Goal: Task Accomplishment & Management: Manage account settings

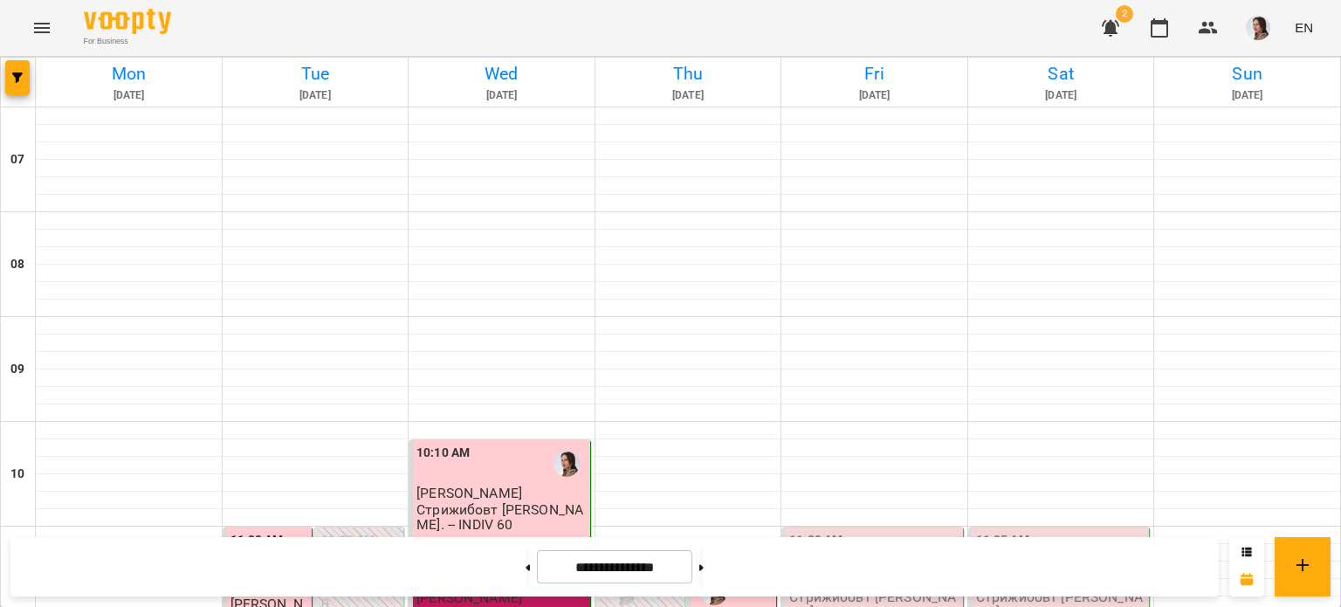
scroll to position [120, 0]
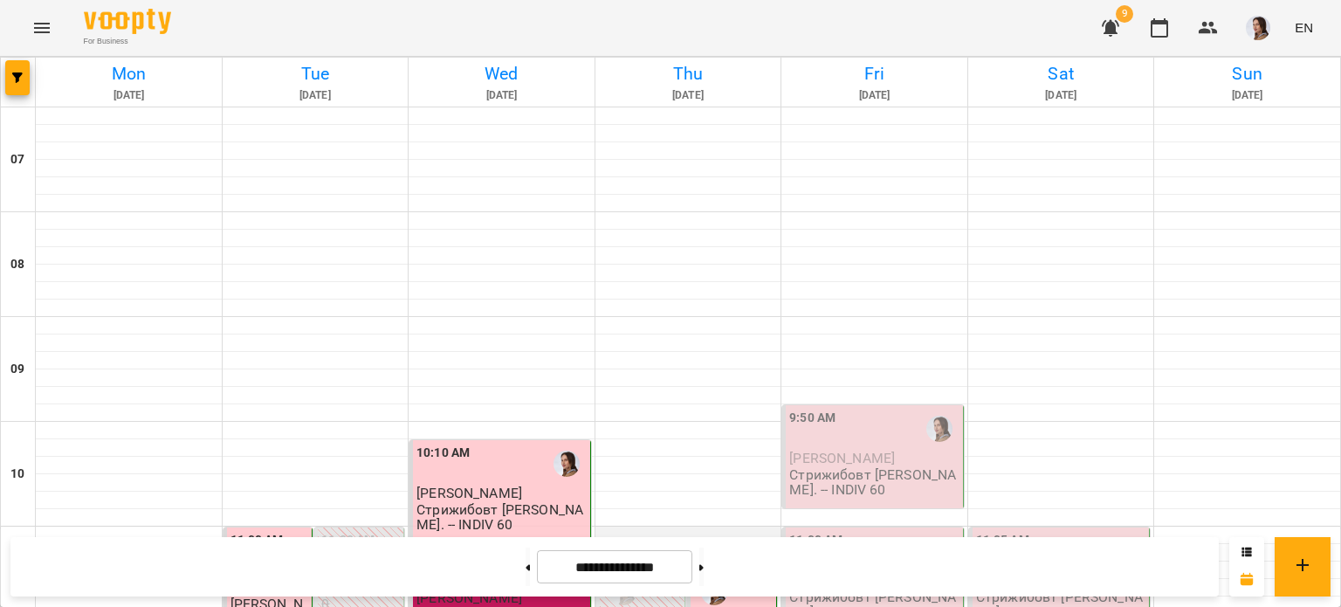
scroll to position [262, 0]
click at [871, 409] on div "9:50 AM" at bounding box center [874, 429] width 170 height 40
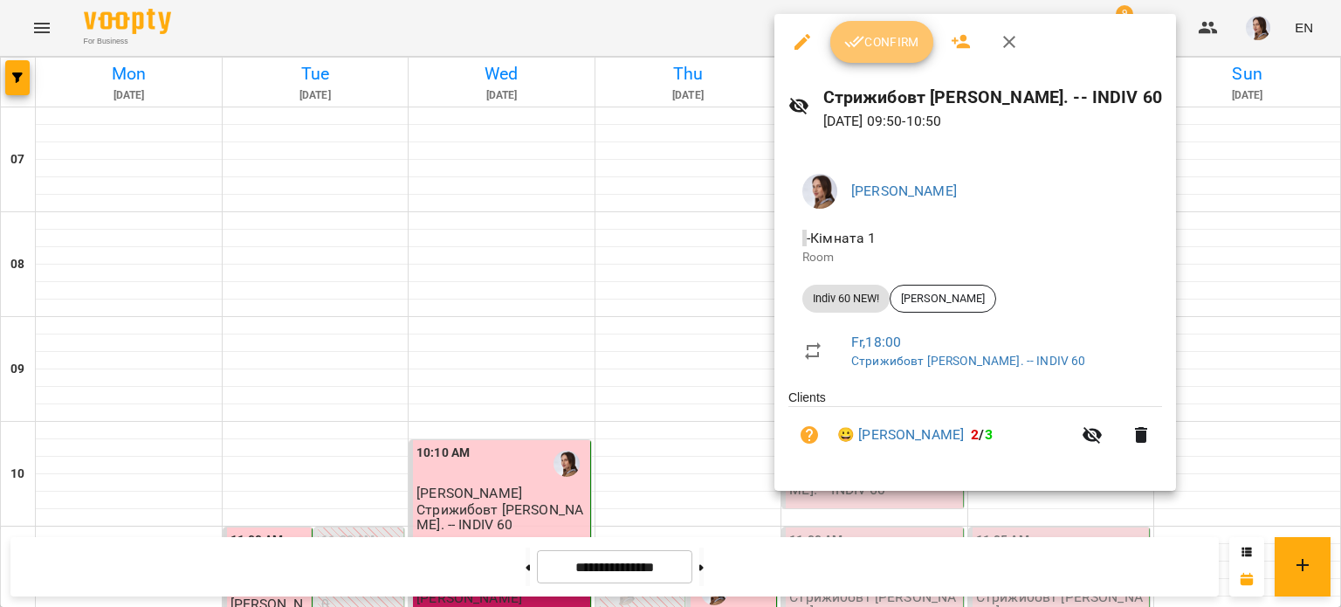
click at [876, 37] on span "Confirm" at bounding box center [881, 41] width 75 height 21
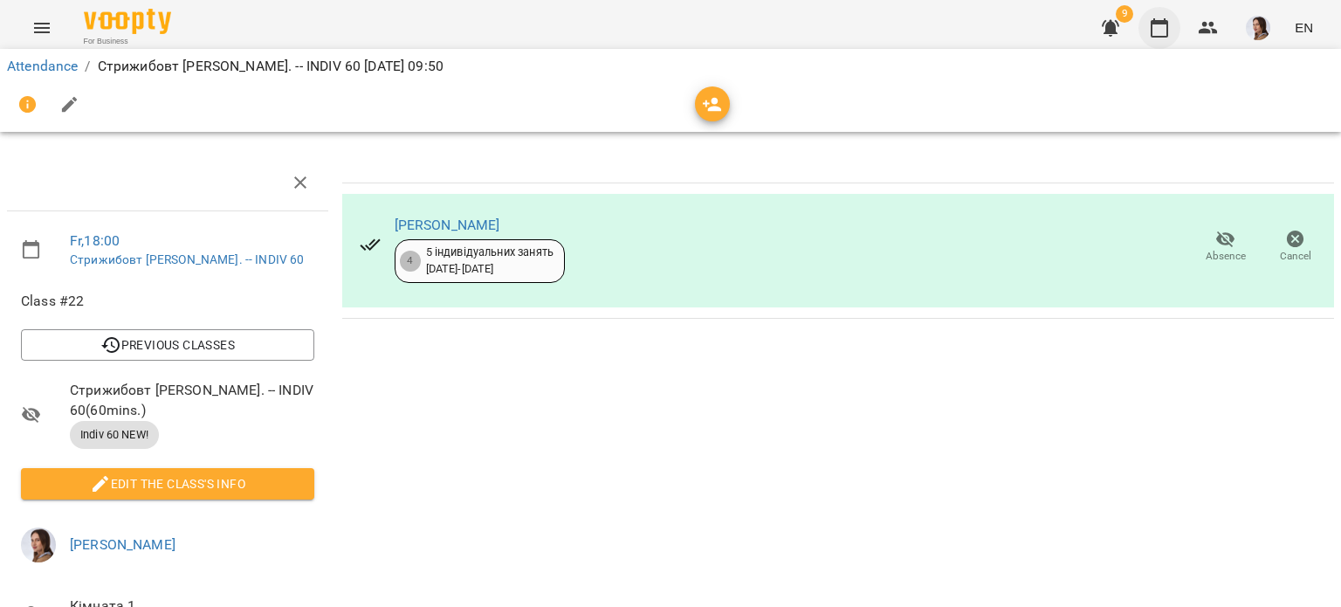
click at [1160, 33] on icon "button" at bounding box center [1159, 27] width 21 height 21
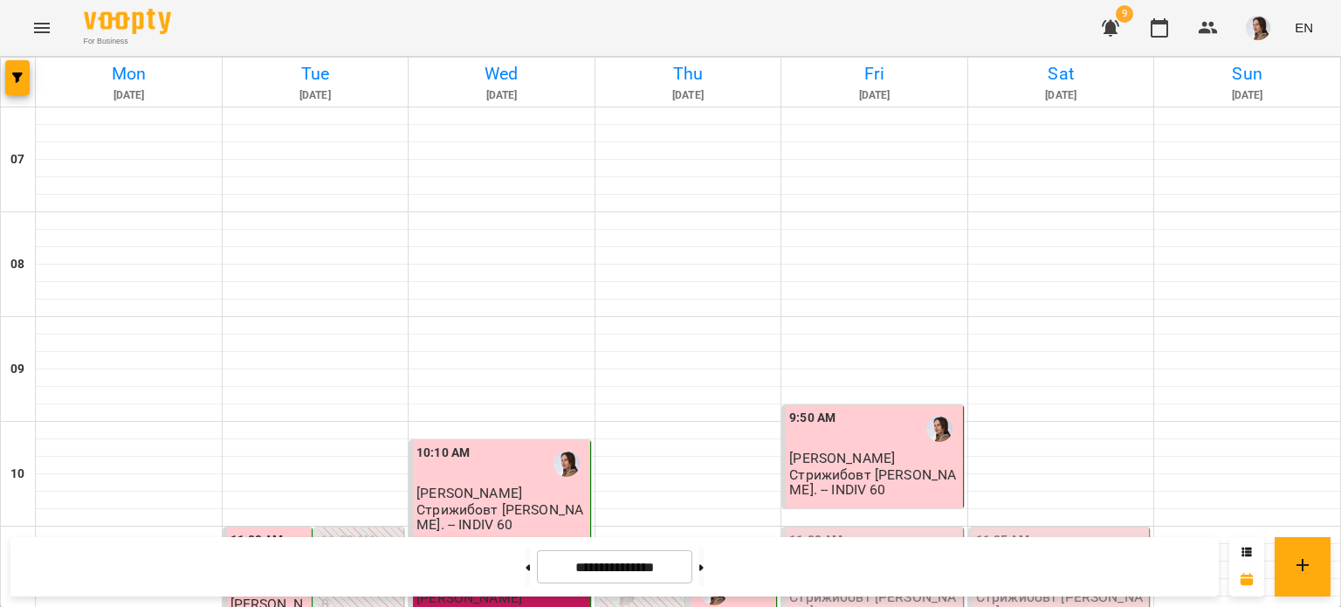
scroll to position [349, 0]
click at [862, 572] on span "[PERSON_NAME]" at bounding box center [842, 580] width 106 height 17
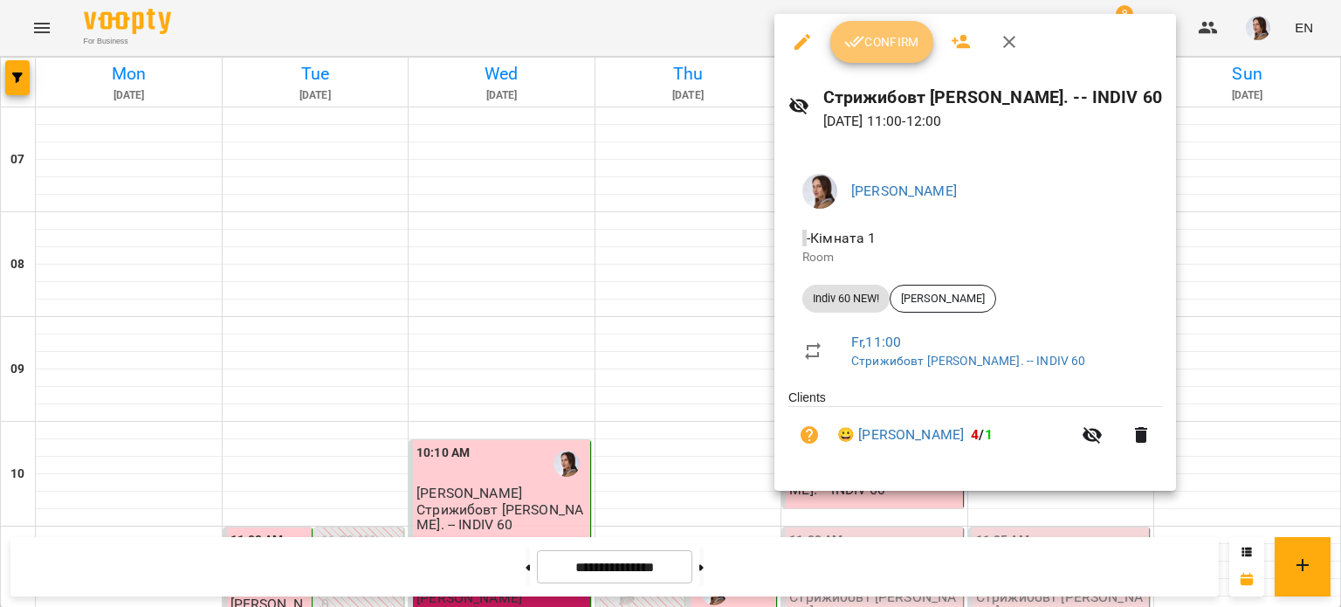
click at [917, 31] on span "Confirm" at bounding box center [881, 41] width 75 height 21
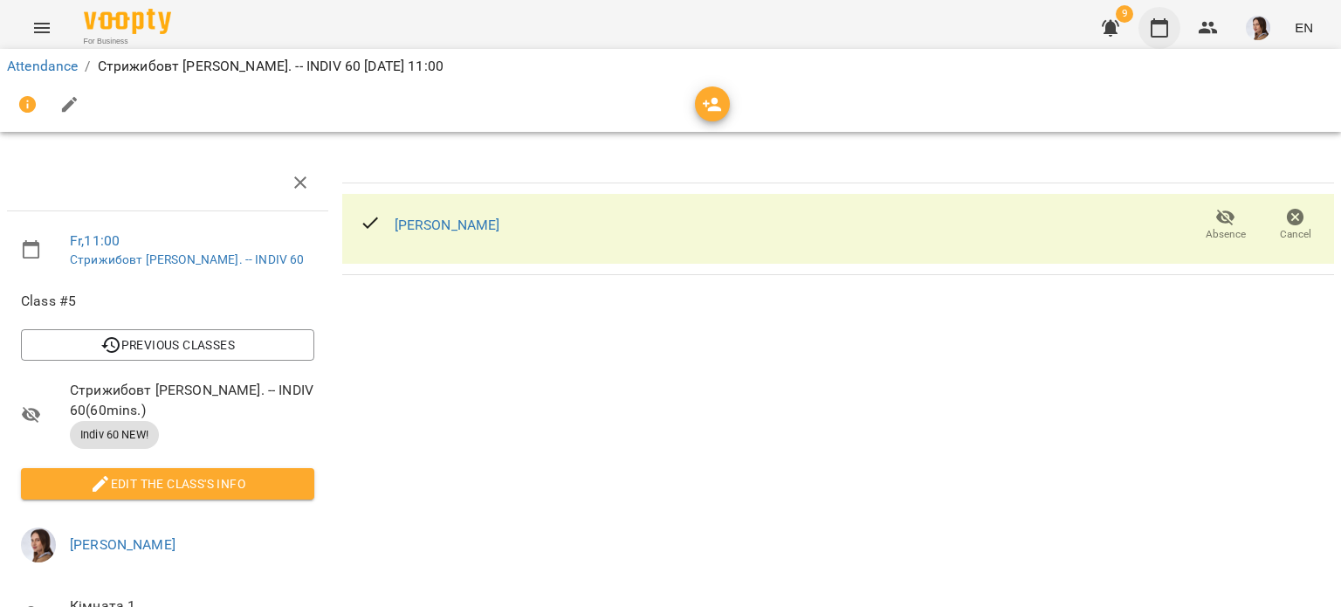
click at [1161, 32] on icon "button" at bounding box center [1159, 27] width 21 height 21
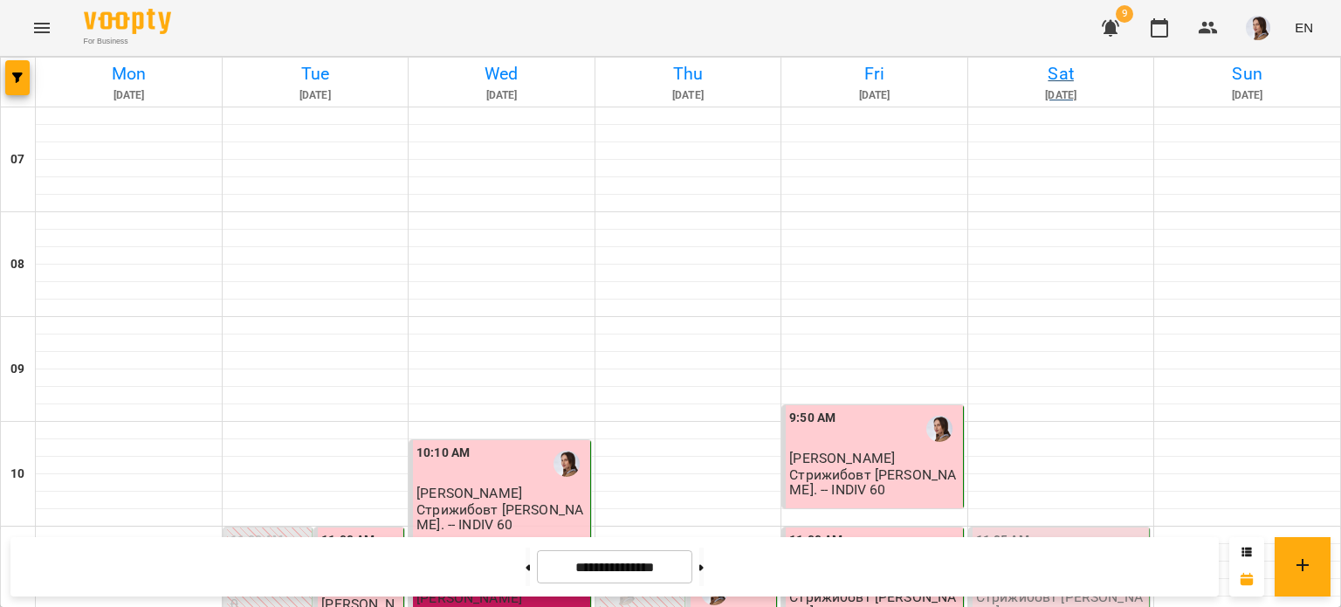
scroll to position [436, 0]
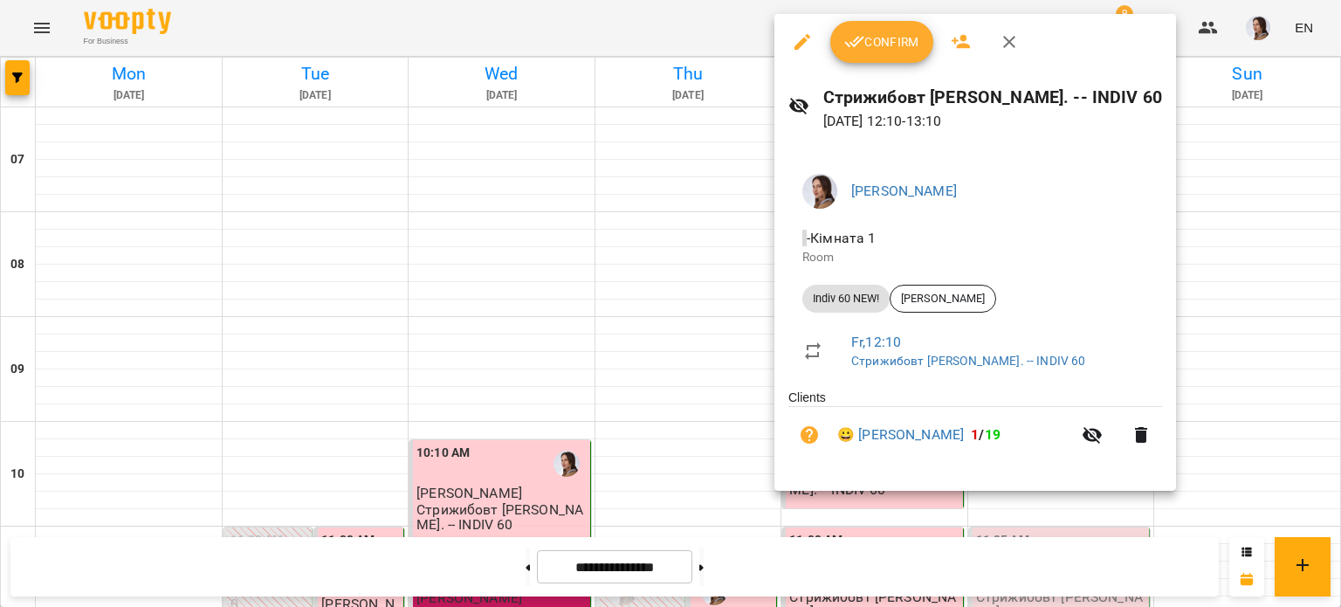
click at [879, 41] on span "Confirm" at bounding box center [881, 41] width 75 height 21
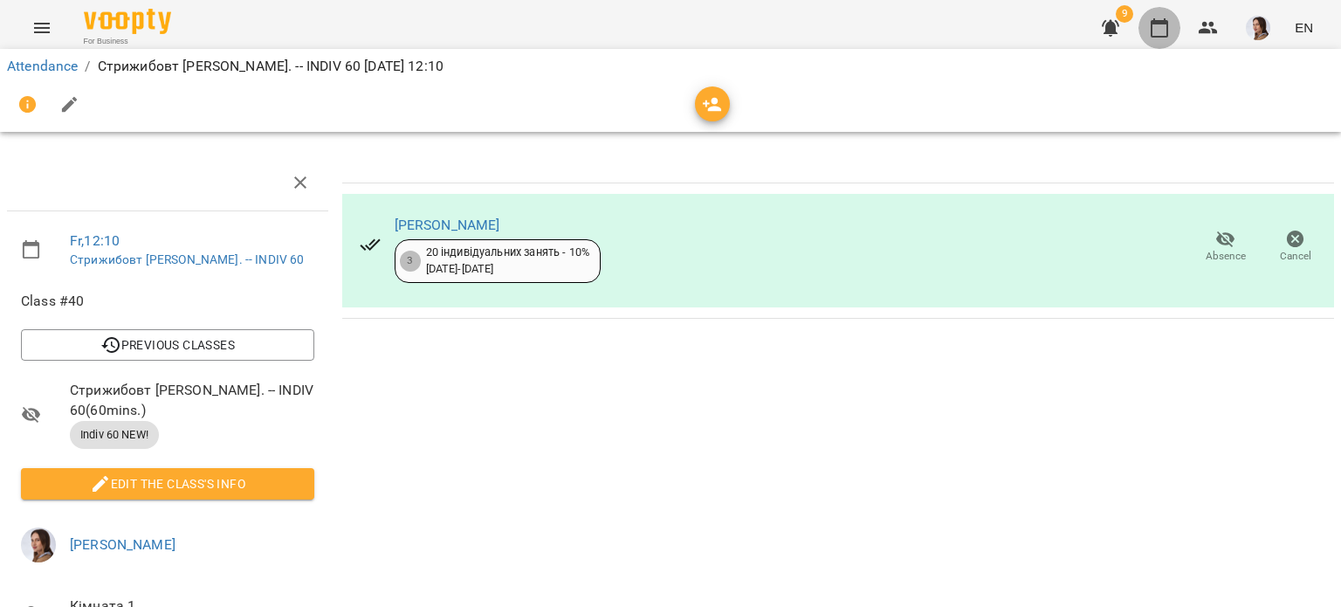
click at [1157, 34] on icon "button" at bounding box center [1159, 27] width 21 height 21
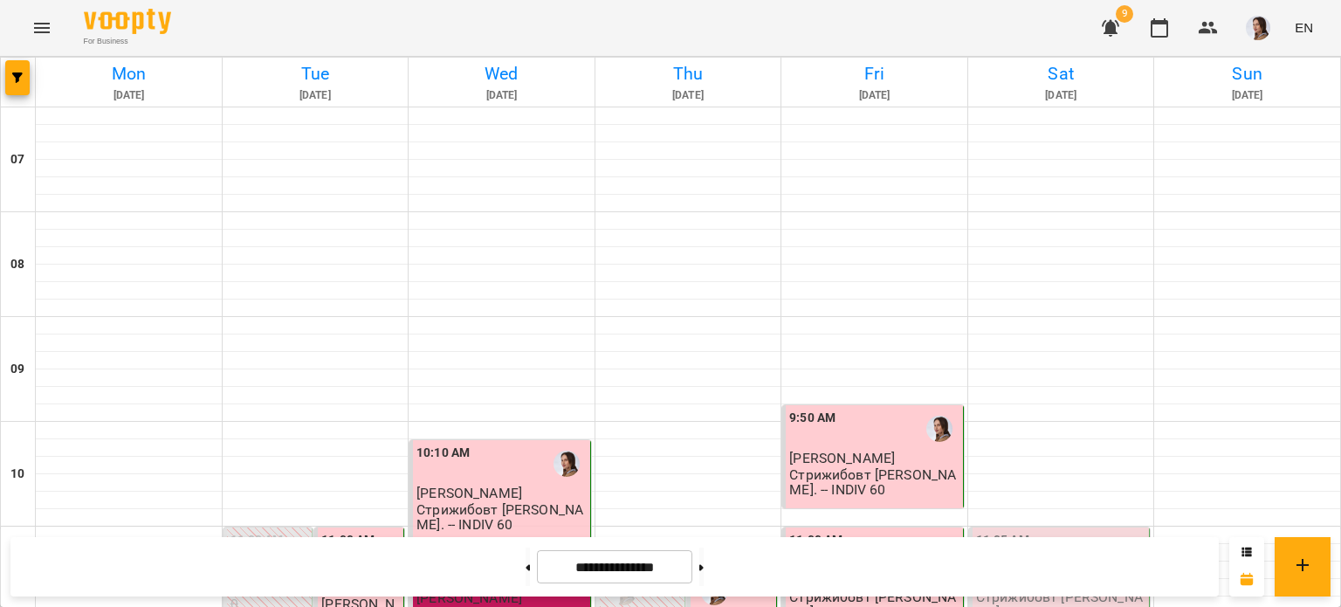
scroll to position [611, 0]
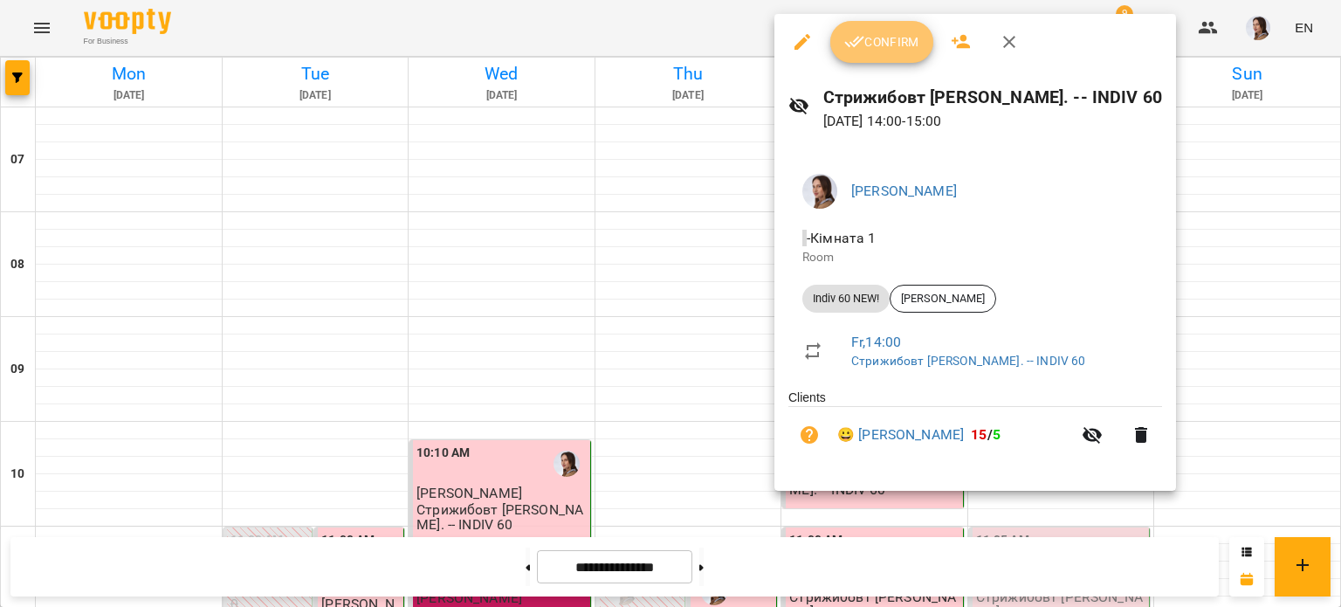
click at [869, 32] on span "Confirm" at bounding box center [881, 41] width 75 height 21
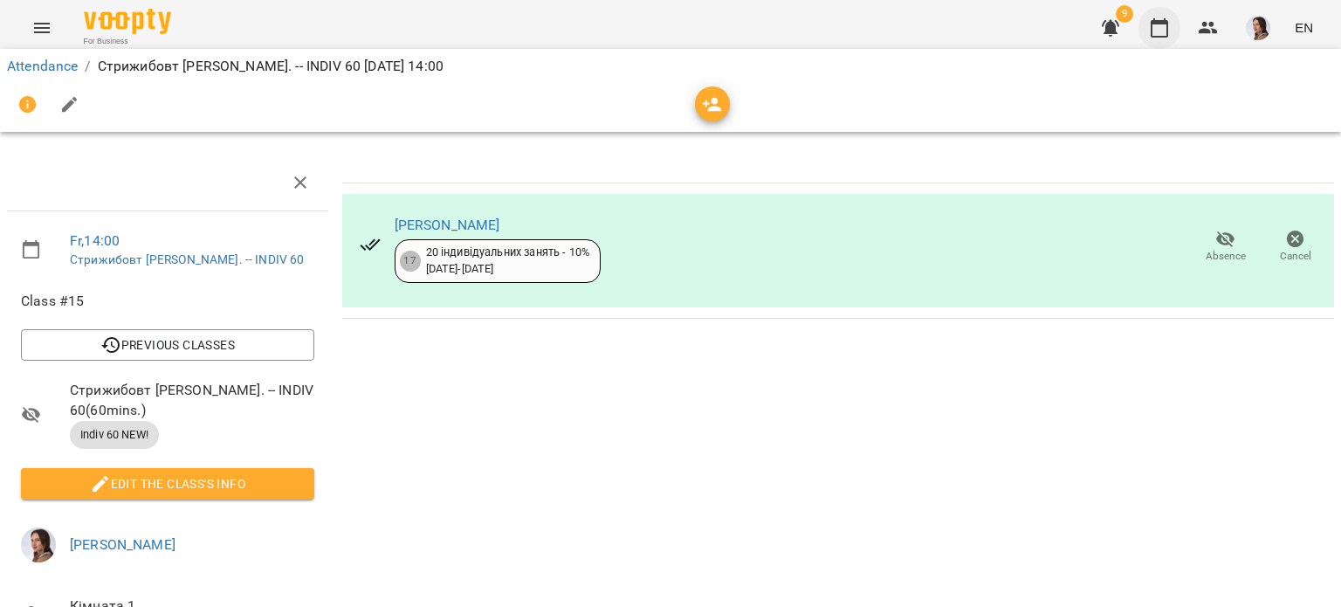
click at [1162, 31] on icon "button" at bounding box center [1159, 27] width 21 height 21
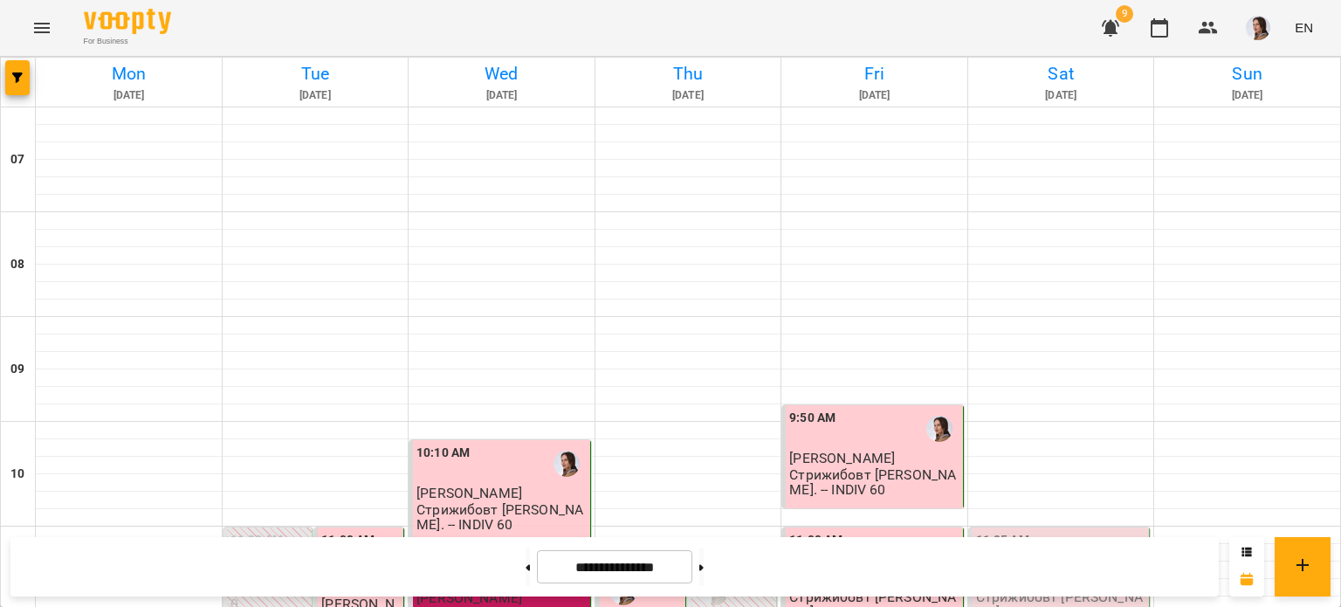
scroll to position [786, 0]
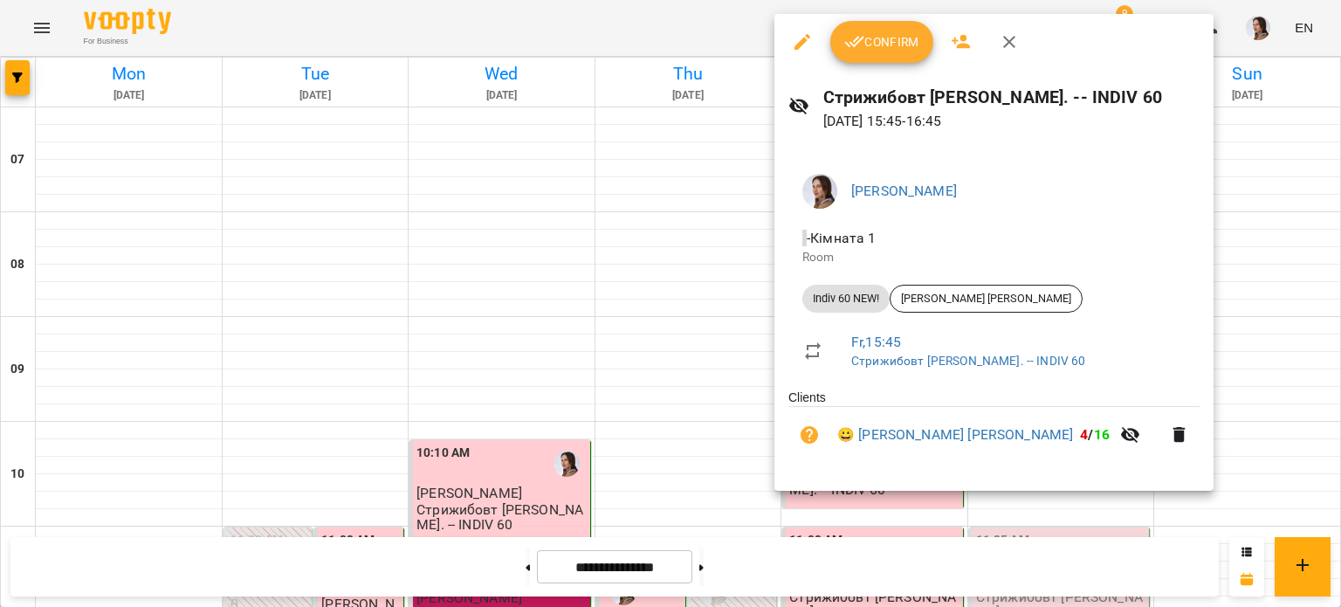
click at [889, 35] on span "Confirm" at bounding box center [881, 41] width 75 height 21
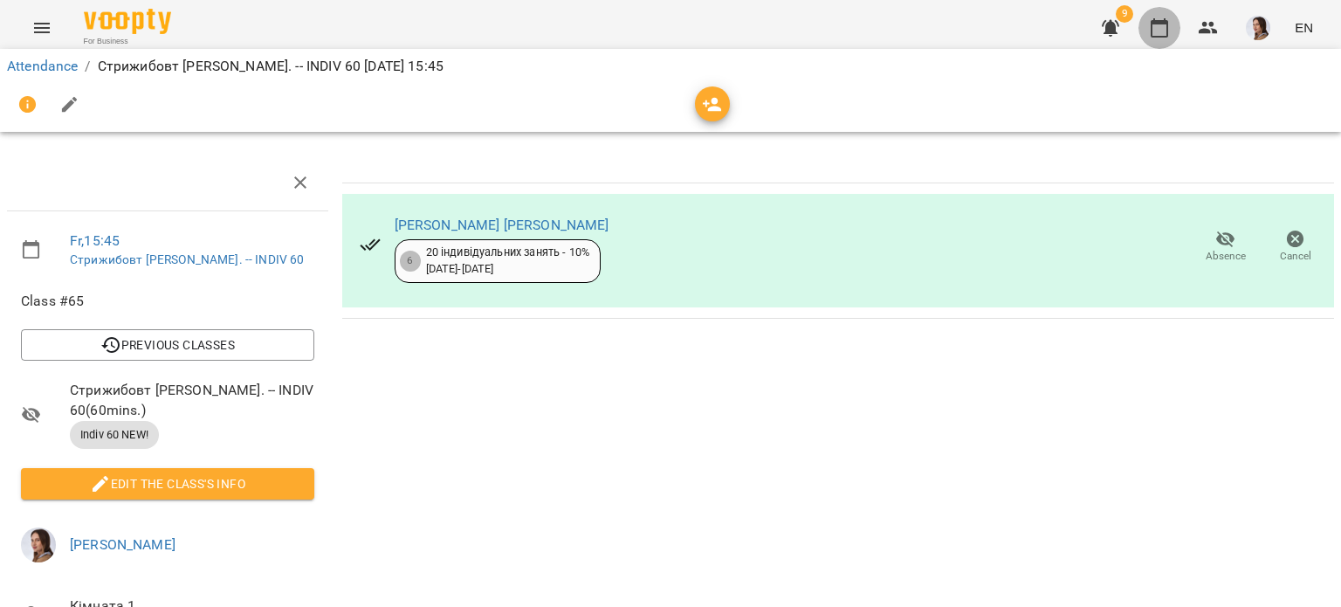
click at [1164, 27] on icon "button" at bounding box center [1159, 27] width 21 height 21
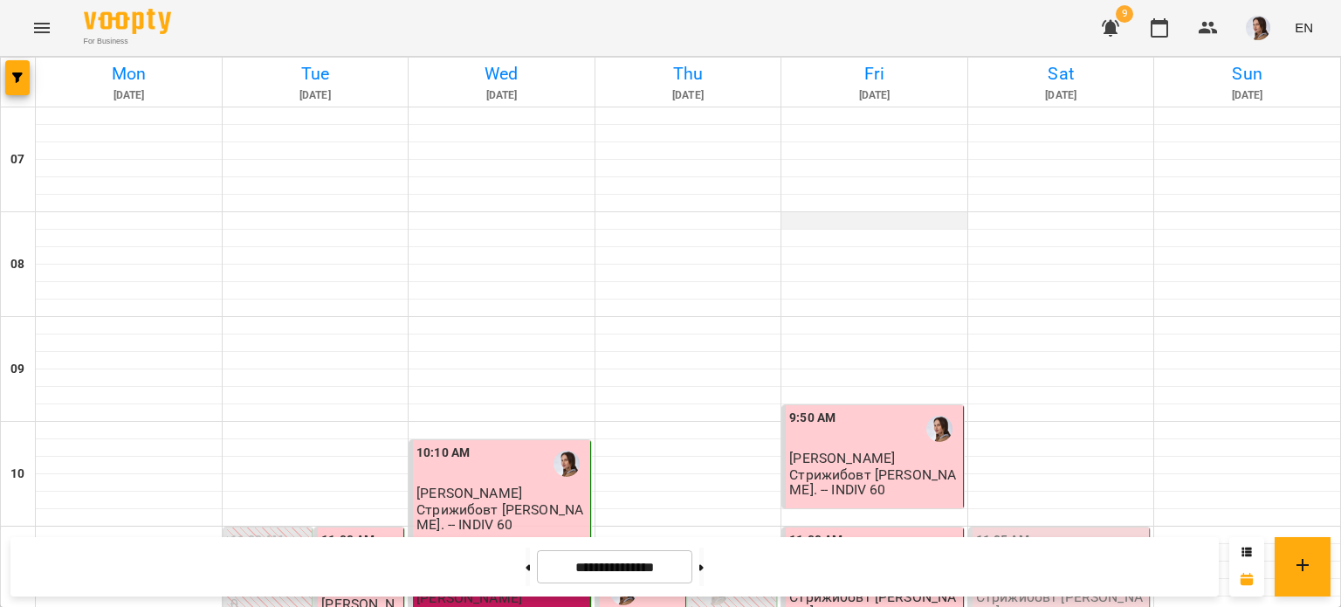
scroll to position [1222, 0]
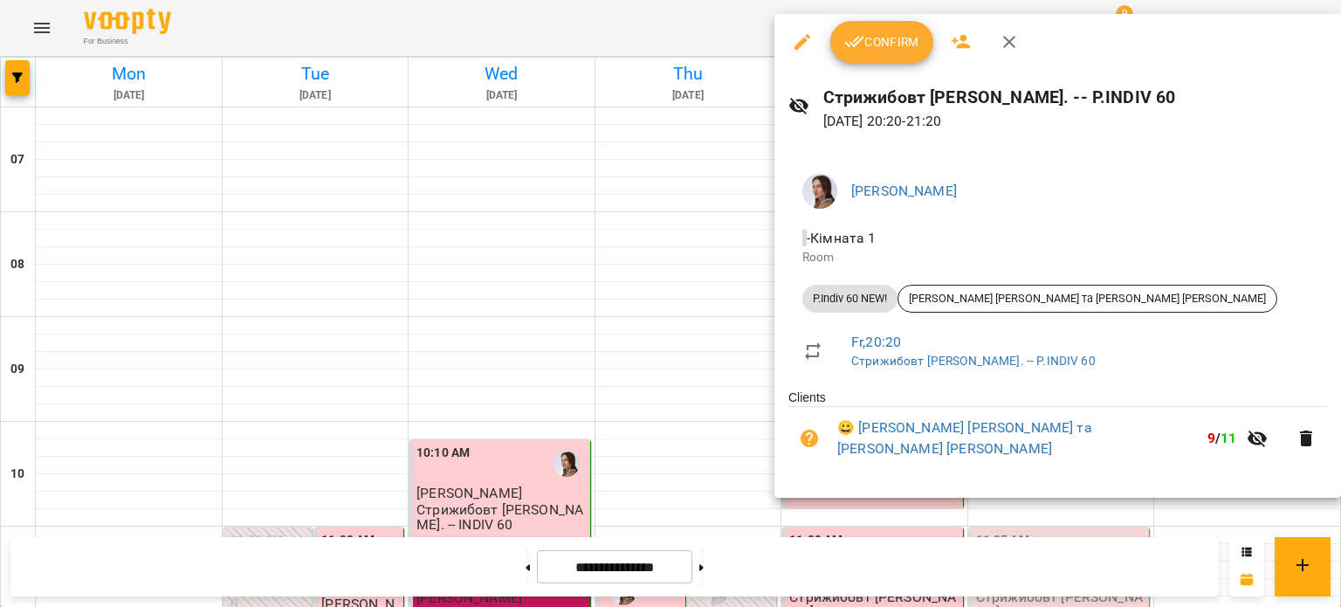
click at [876, 38] on span "Confirm" at bounding box center [881, 41] width 75 height 21
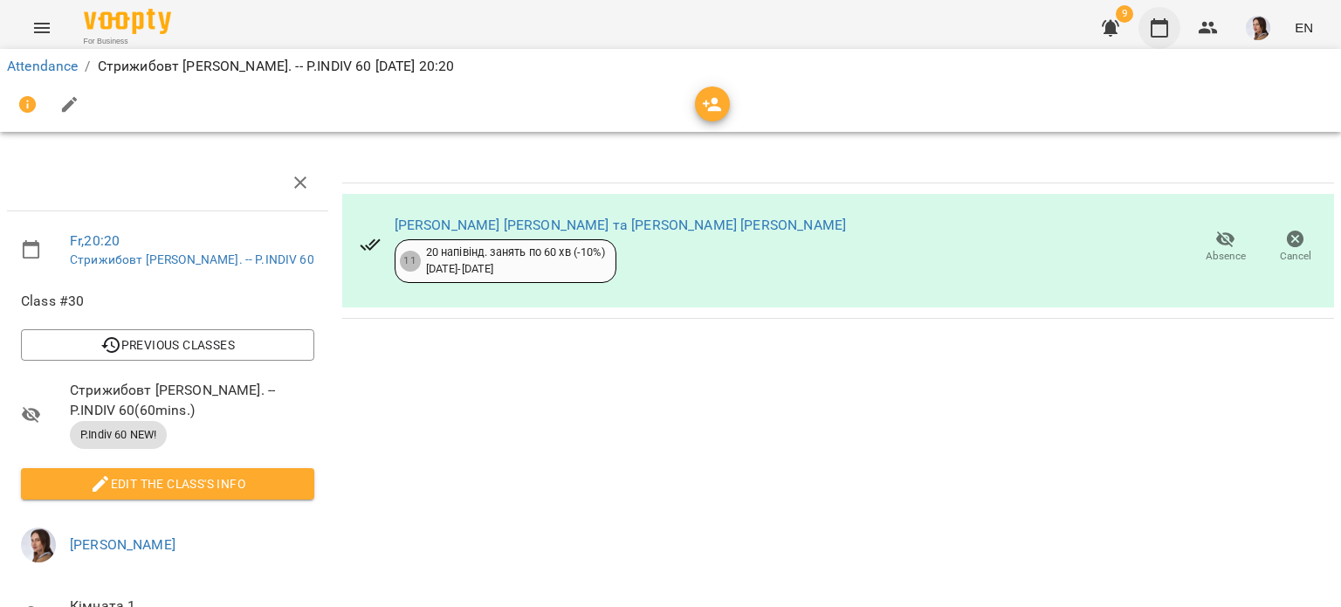
click at [1171, 20] on button "button" at bounding box center [1159, 28] width 42 height 42
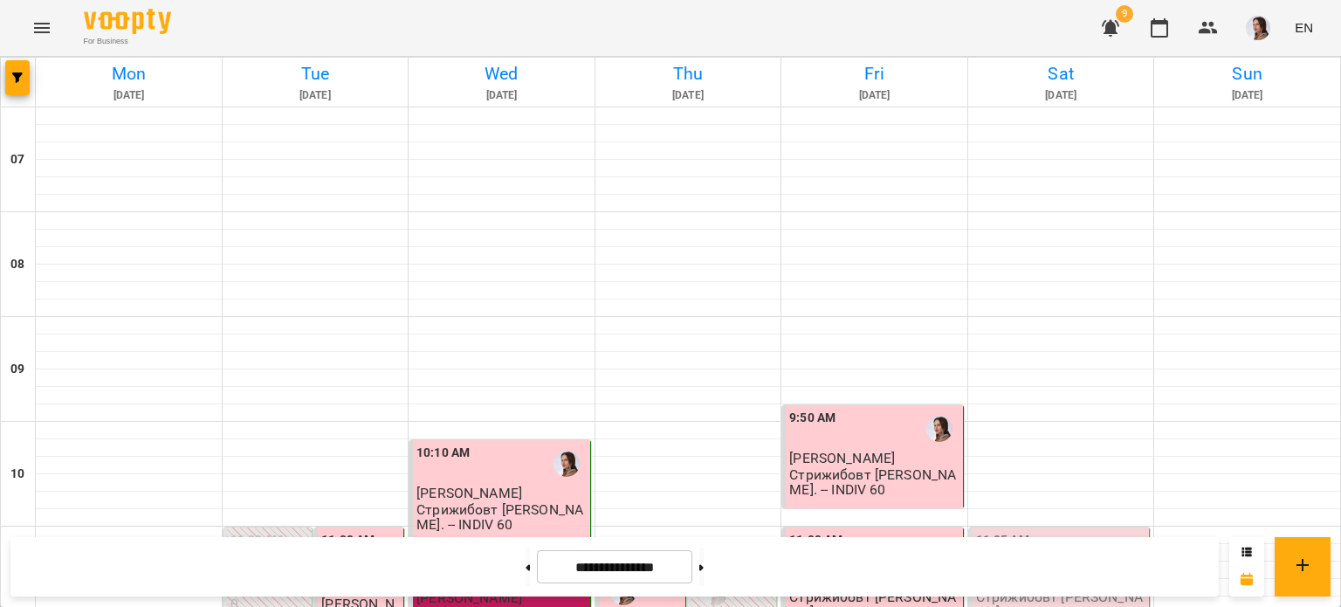
scroll to position [1254, 0]
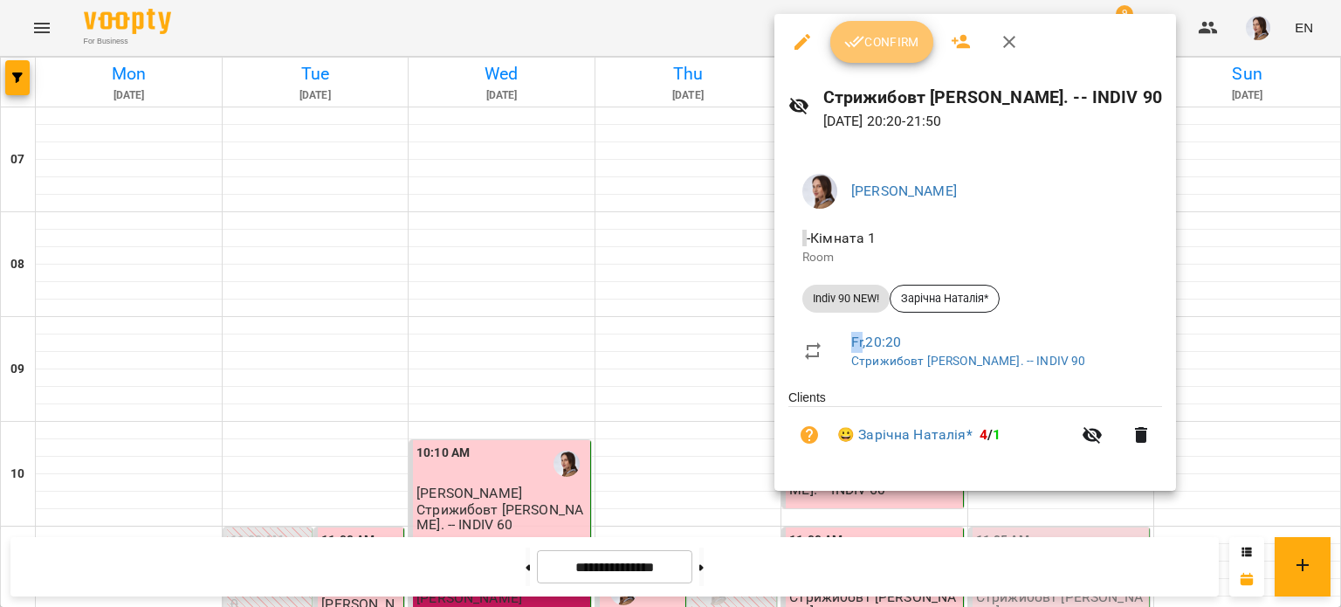
click at [875, 45] on span "Confirm" at bounding box center [881, 41] width 75 height 21
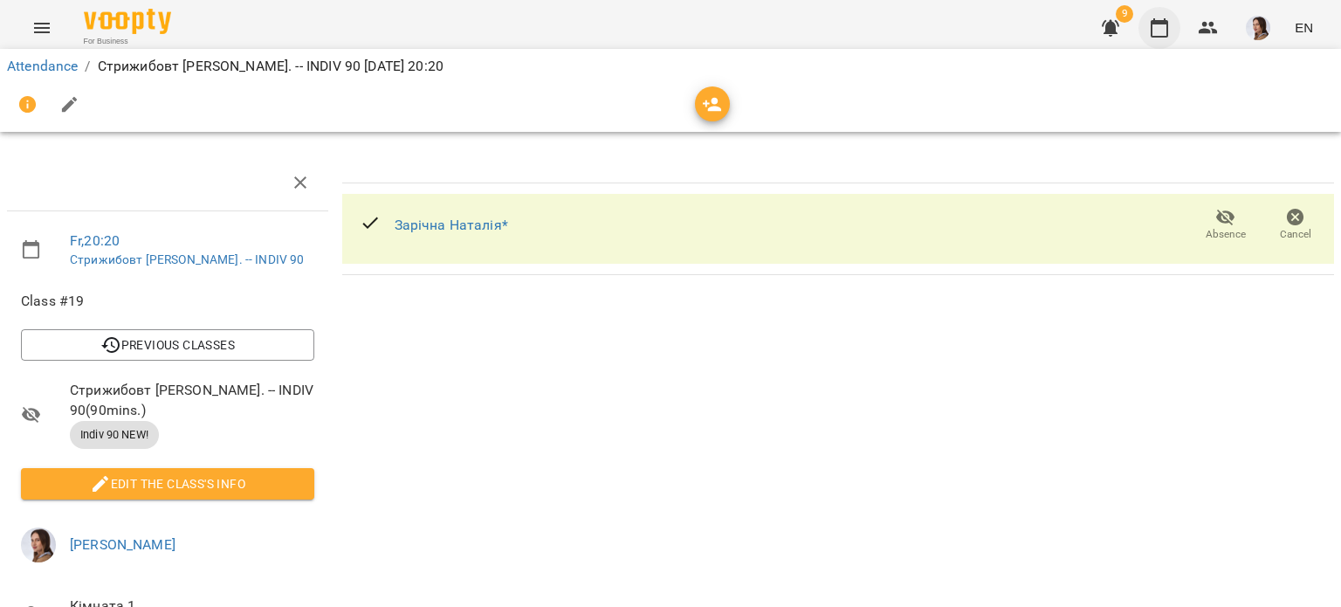
click at [1153, 25] on icon "button" at bounding box center [1159, 27] width 21 height 21
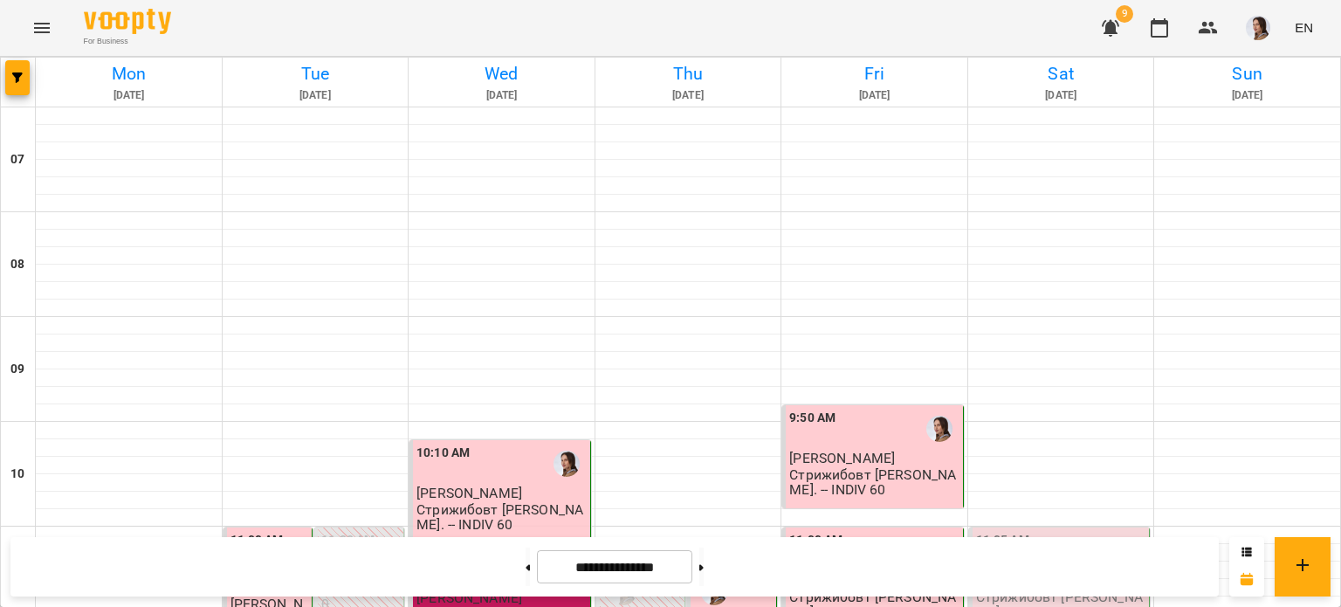
scroll to position [294, 0]
click at [1021, 589] on p "Стрижибовт [PERSON_NAME]. -- INDIV 60" at bounding box center [1061, 604] width 170 height 31
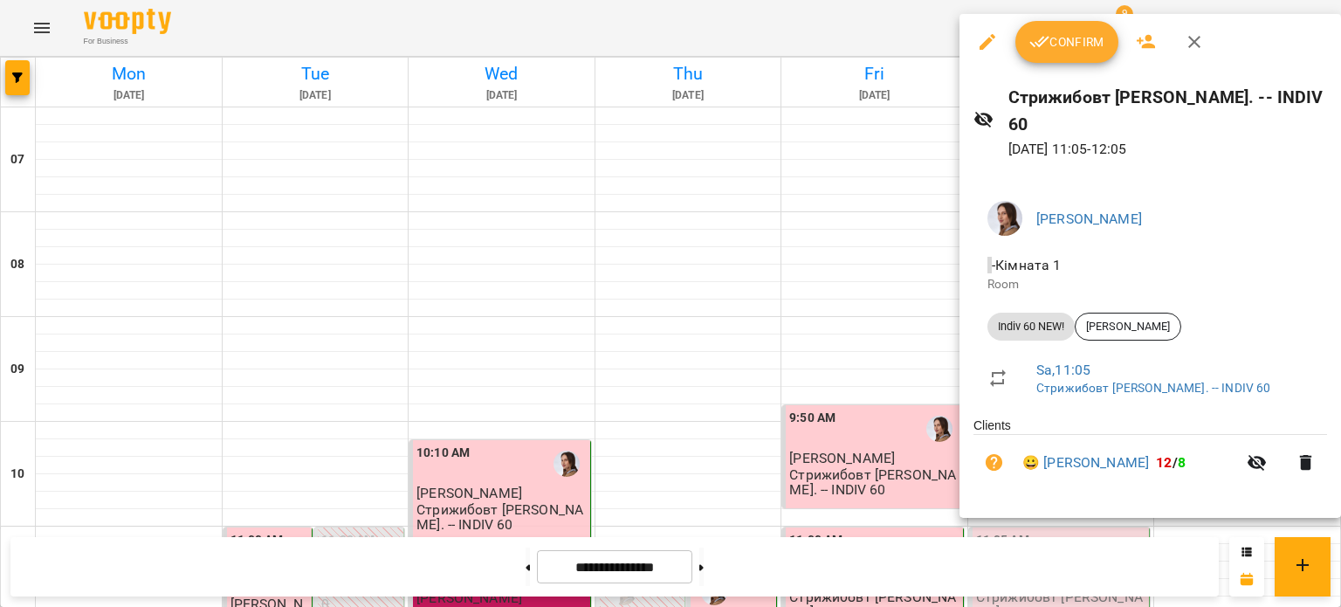
click at [1030, 51] on span "Confirm" at bounding box center [1066, 41] width 75 height 21
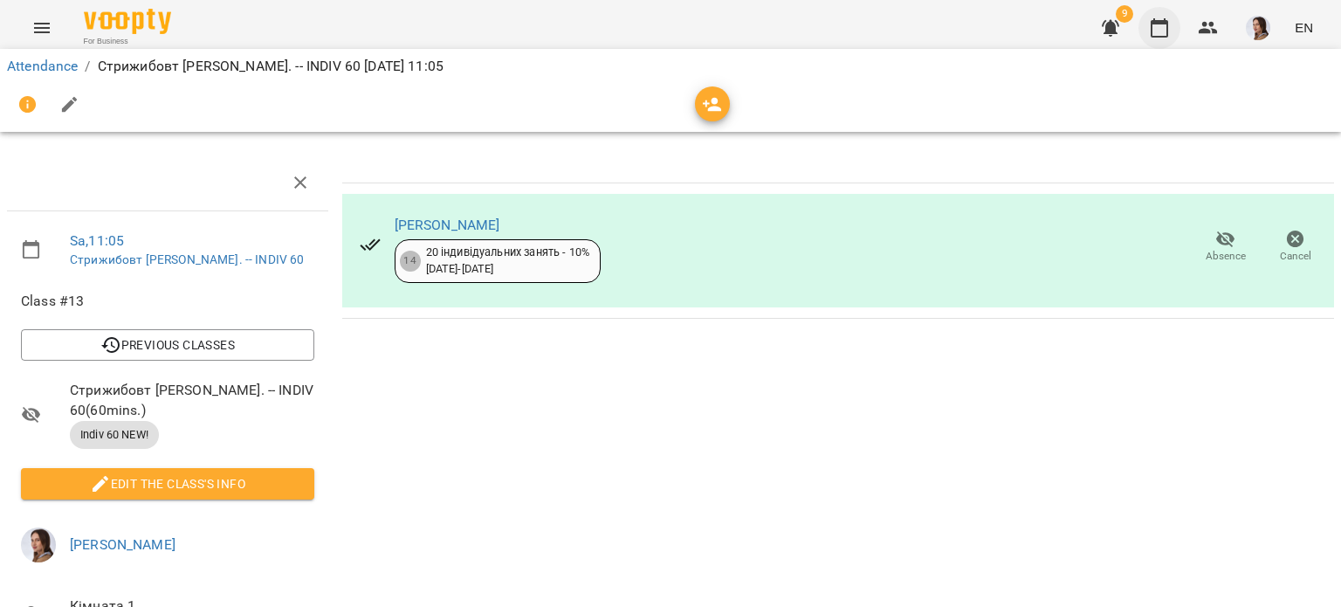
click at [1149, 29] on button "button" at bounding box center [1159, 28] width 42 height 42
